Goal: Task Accomplishment & Management: Use online tool/utility

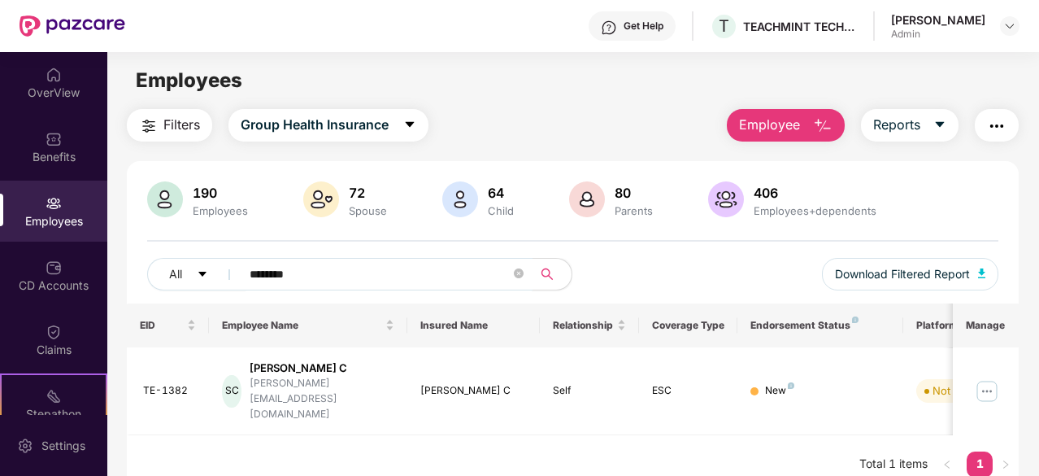
click at [1000, 125] on img "button" at bounding box center [997, 126] width 20 height 20
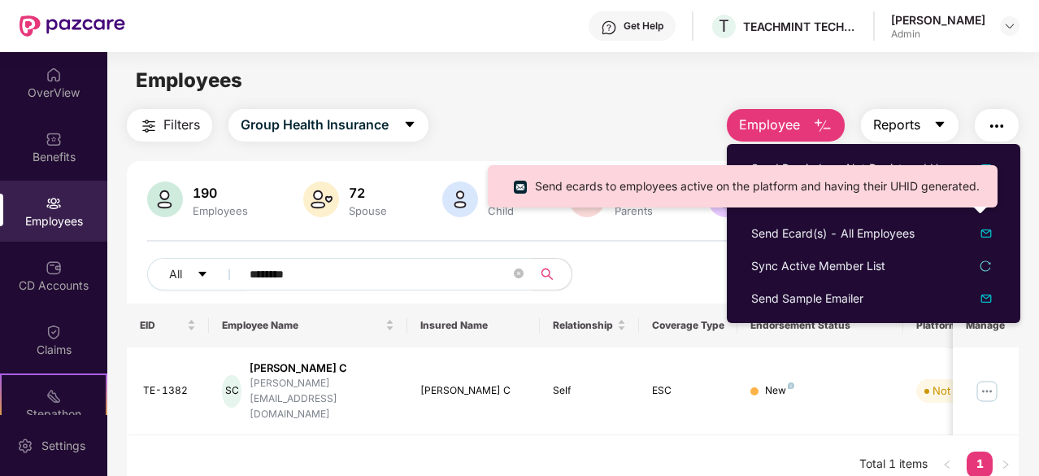
click at [938, 130] on icon "caret-down" at bounding box center [939, 124] width 13 height 13
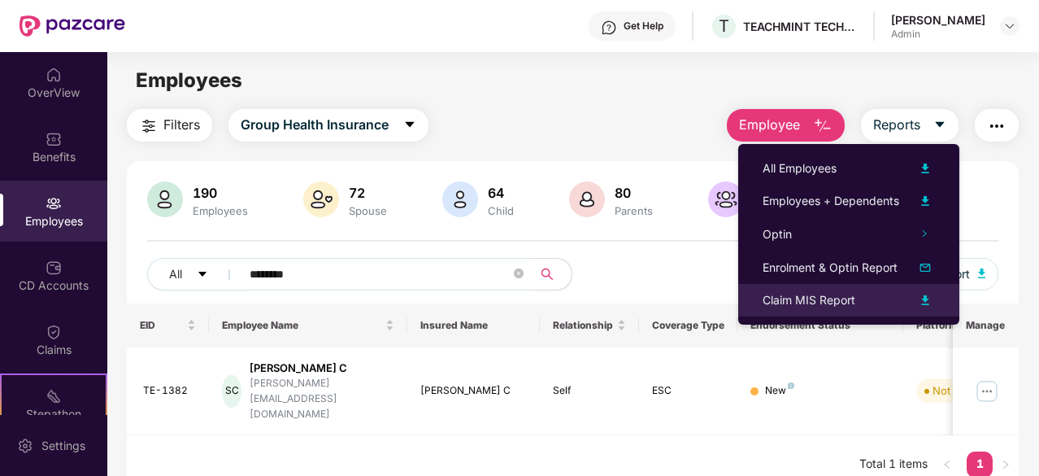
click at [821, 300] on div "Claim MIS Report" at bounding box center [809, 300] width 93 height 18
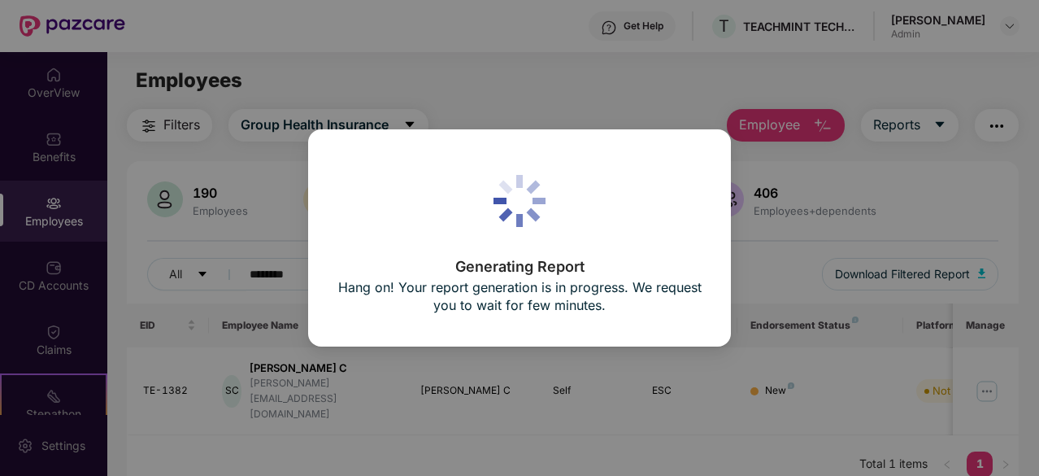
click at [492, 76] on div "Generating Report Hang on! Your report generation is in progress. We request yo…" at bounding box center [519, 238] width 1039 height 476
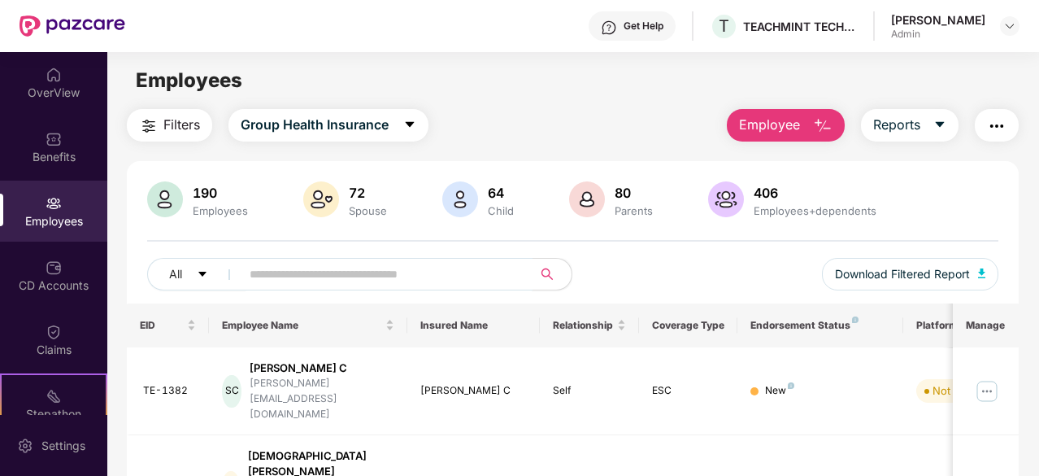
click at [366, 272] on input "text" at bounding box center [380, 274] width 261 height 24
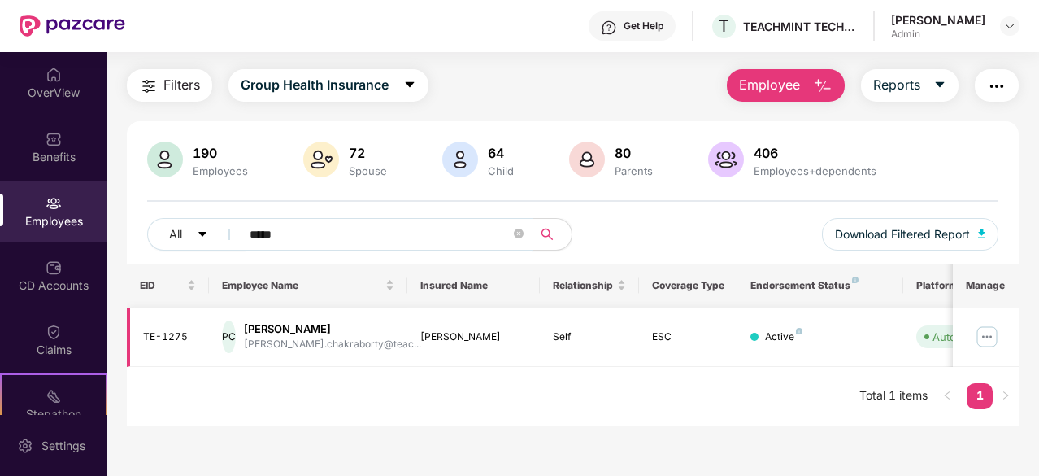
scroll to position [52, 0]
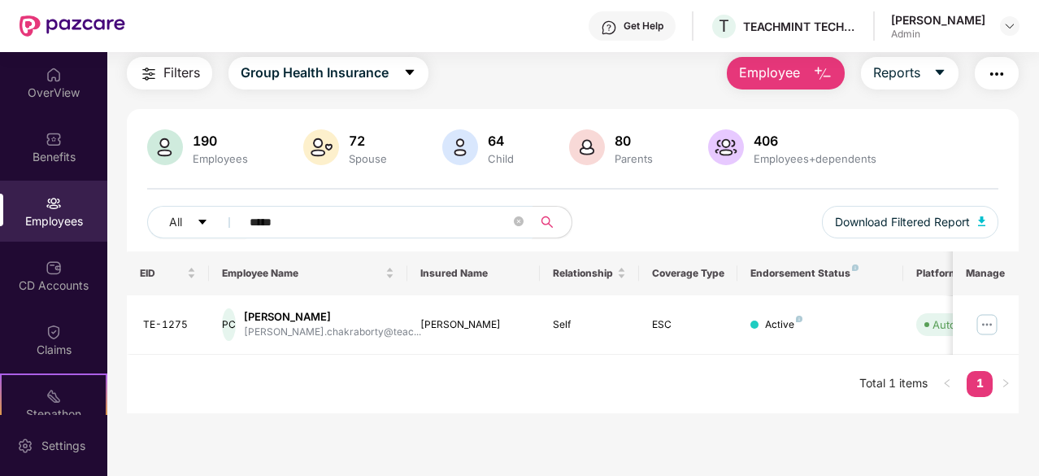
type input "*****"
click at [927, 68] on button "Reports" at bounding box center [910, 73] width 98 height 33
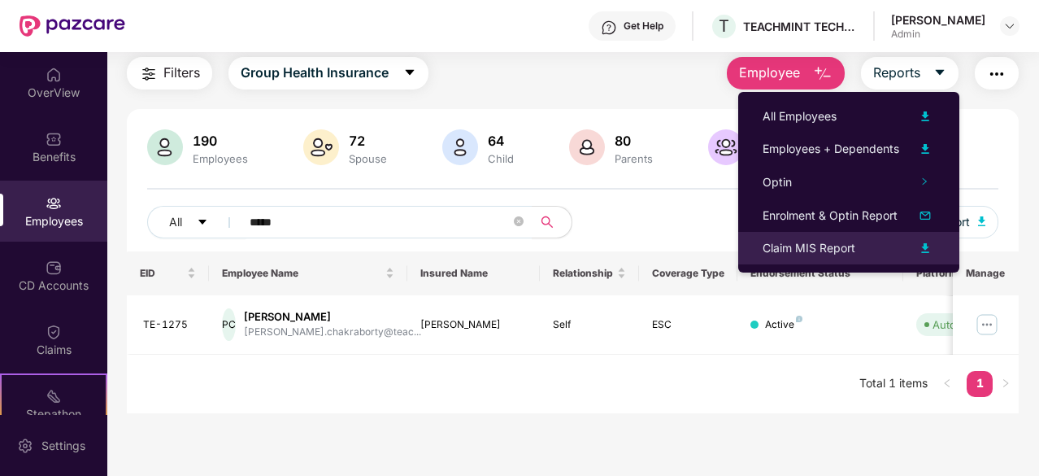
click at [914, 248] on div at bounding box center [917, 248] width 36 height 20
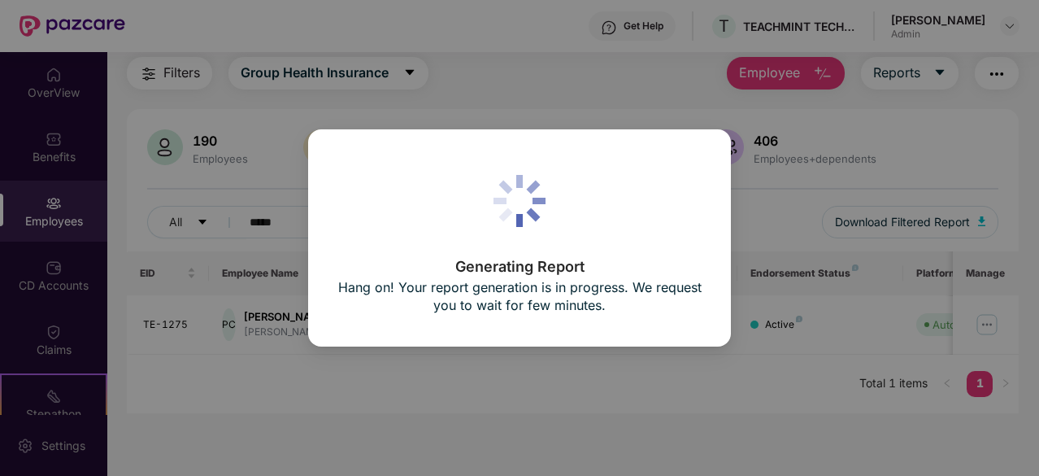
click at [584, 356] on div "Generating Report Hang on! Your report generation is in progress. We request yo…" at bounding box center [519, 238] width 1039 height 476
click at [592, 100] on div "Generating Report Hang on! Your report generation is in progress. We request yo…" at bounding box center [519, 238] width 1039 height 476
click at [616, 391] on div "Generating Report Hang on! Your report generation is in progress. We request yo…" at bounding box center [519, 238] width 1039 height 476
click at [617, 363] on div "Generating Report Hang on! Your report generation is in progress. We request yo…" at bounding box center [519, 238] width 1039 height 476
click at [596, 264] on p "Generating Report" at bounding box center [520, 266] width 366 height 15
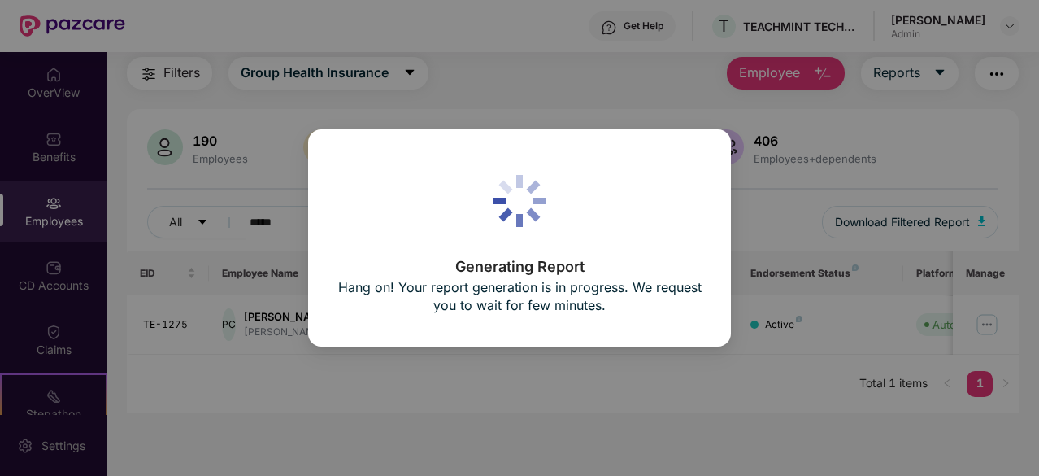
click at [642, 365] on div "Generating Report Hang on! Your report generation is in progress. We request yo…" at bounding box center [519, 238] width 1039 height 476
click at [642, 363] on div "Generating Report Hang on! Your report generation is in progress. We request yo…" at bounding box center [519, 238] width 1039 height 476
click at [615, 382] on div "Generating Report Hang on! Your report generation is in progress. We request yo…" at bounding box center [519, 238] width 1039 height 476
click at [162, 225] on div "Generating Report Hang on! Your report generation is in progress. We request yo…" at bounding box center [519, 238] width 1039 height 476
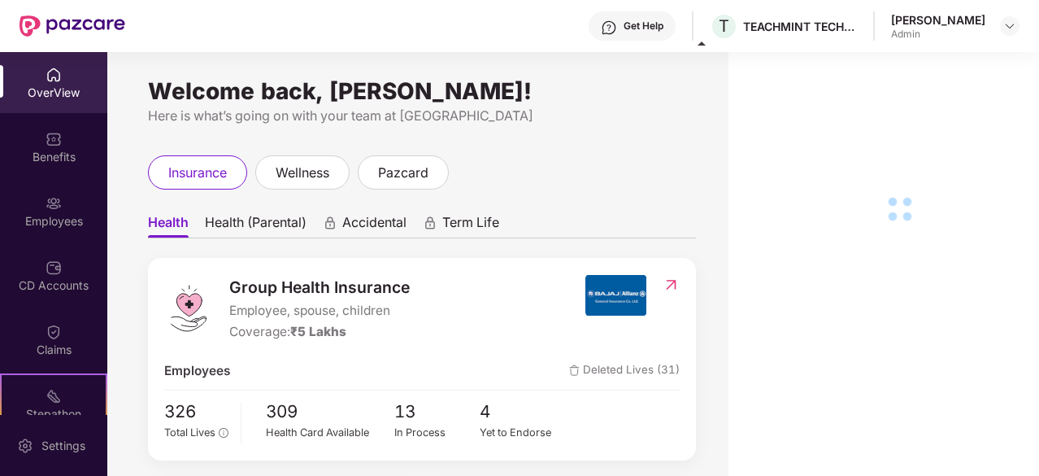
click at [55, 217] on div "Employees" at bounding box center [53, 221] width 107 height 16
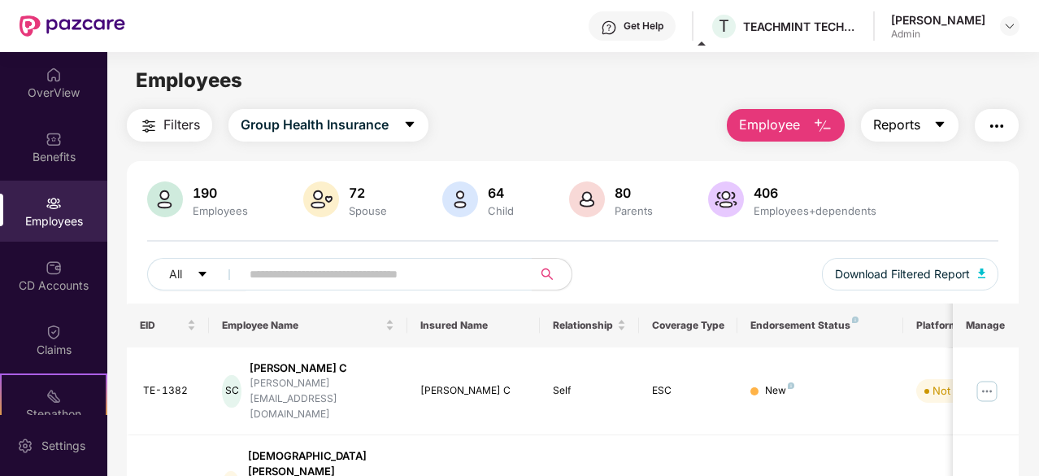
click at [932, 119] on button "Reports" at bounding box center [910, 125] width 98 height 33
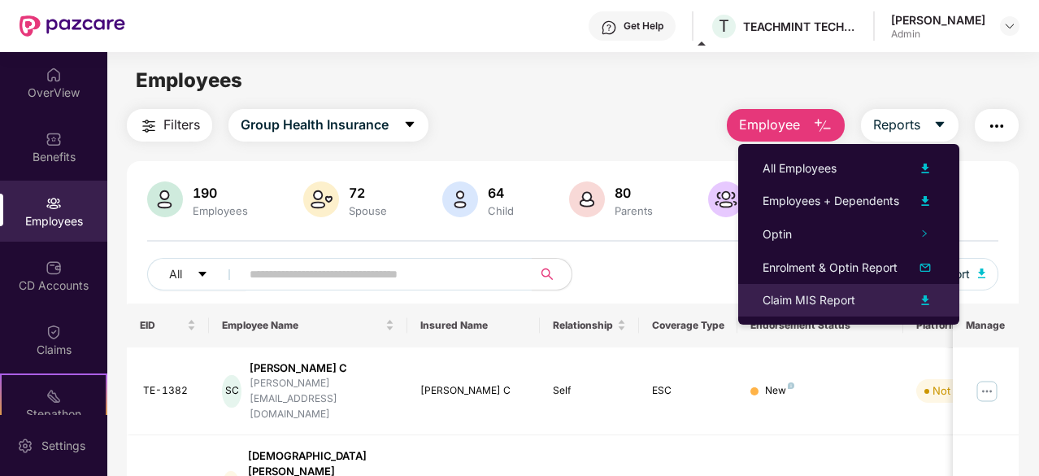
click at [794, 295] on div "Claim MIS Report" at bounding box center [809, 300] width 93 height 18
